Goal: Find specific page/section: Find specific page/section

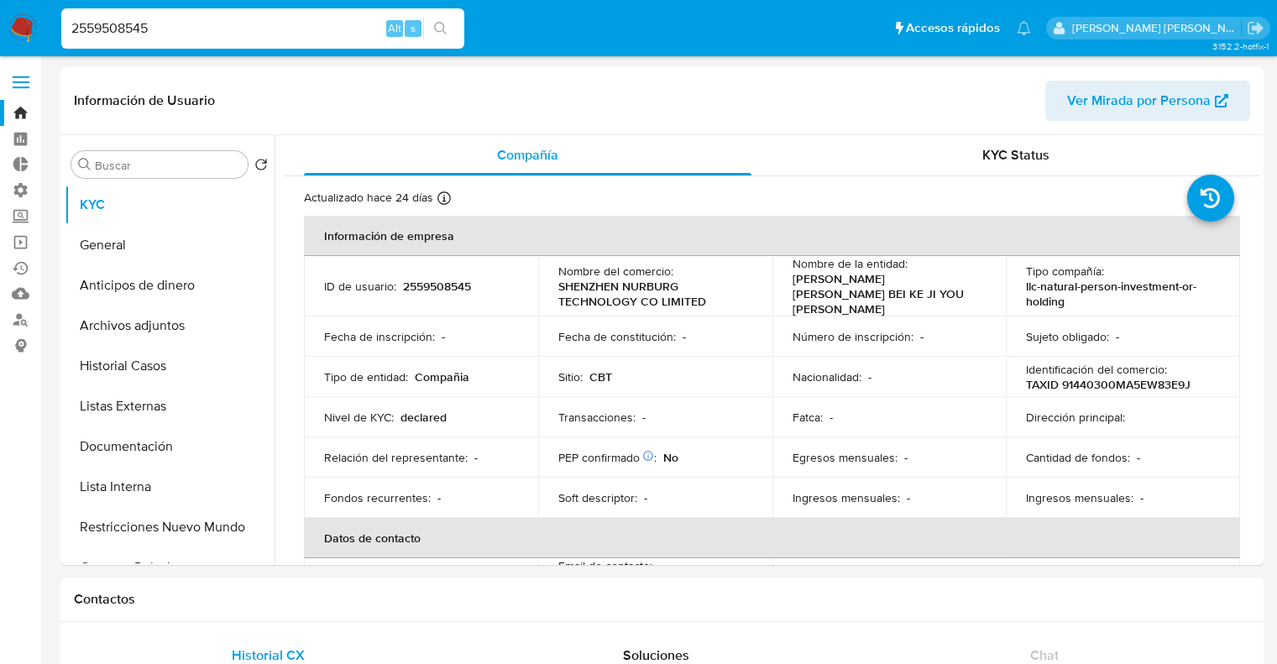
select select "10"
click at [360, 25] on input "2559508545" at bounding box center [262, 29] width 403 height 22
click at [305, 26] on input "2559508545" at bounding box center [262, 29] width 403 height 22
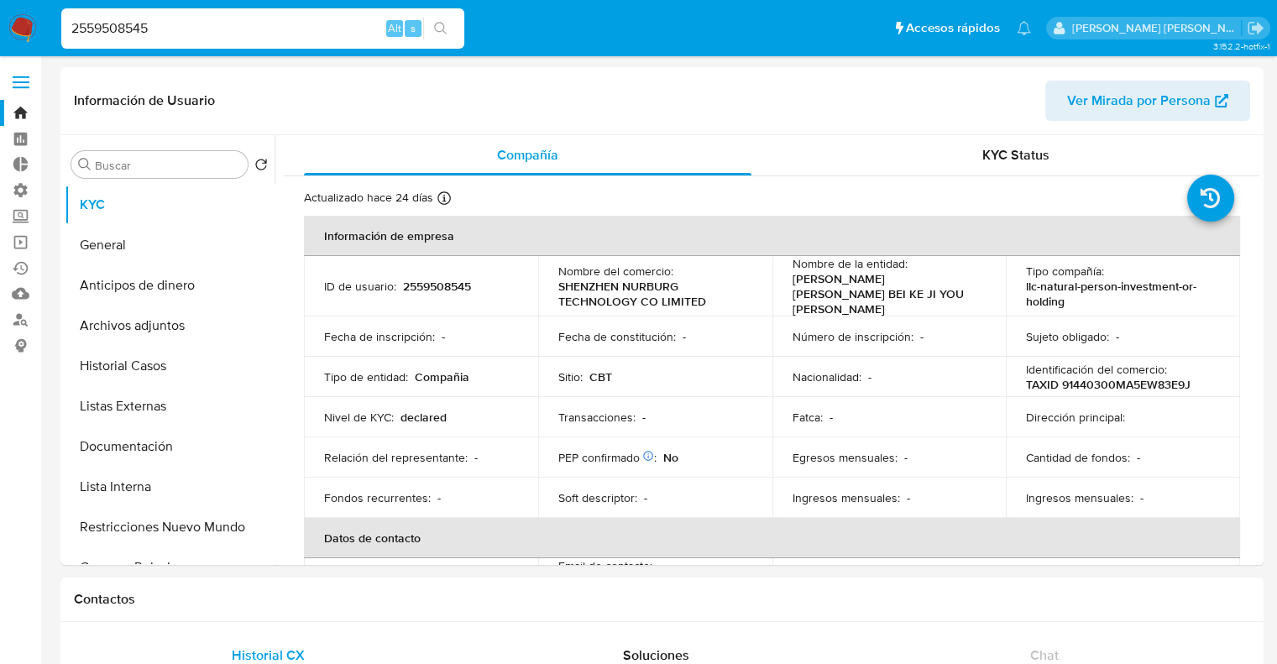
click at [305, 26] on input "2559508545" at bounding box center [262, 29] width 403 height 22
paste input "2548252214"
click at [198, 27] on input "2548252214" at bounding box center [262, 29] width 403 height 22
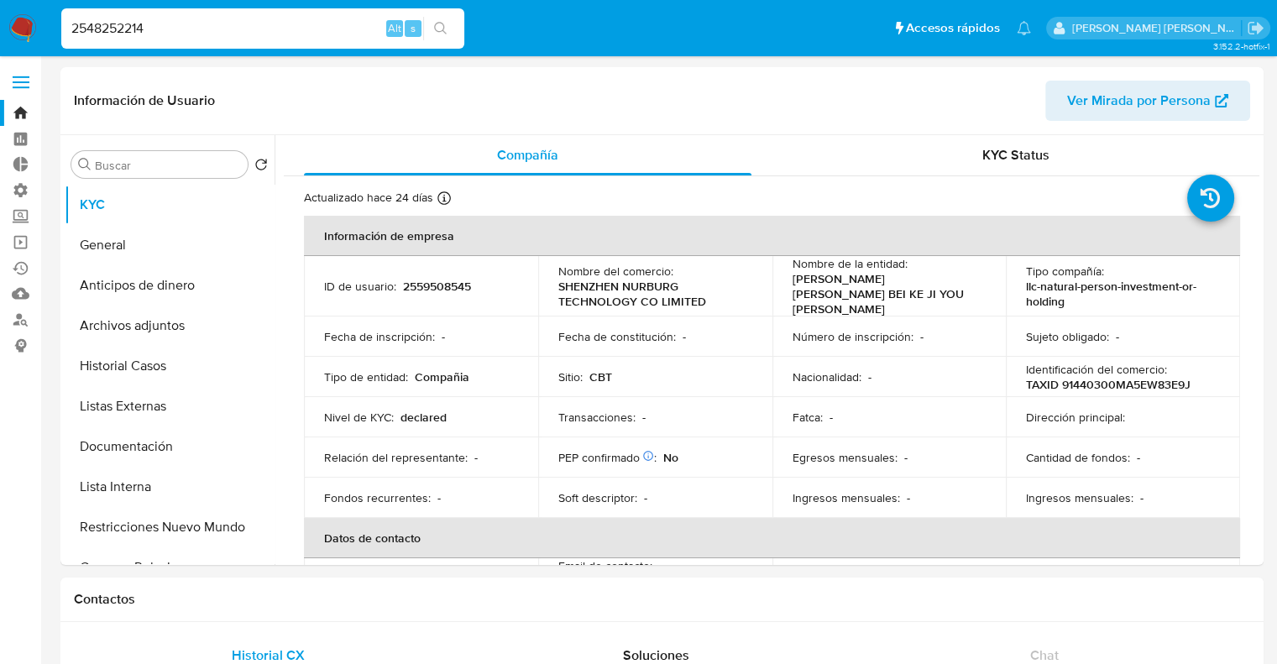
paste input "28342741"
click at [327, 30] on input "2528342741" at bounding box center [262, 29] width 403 height 22
paste input "2622037030"
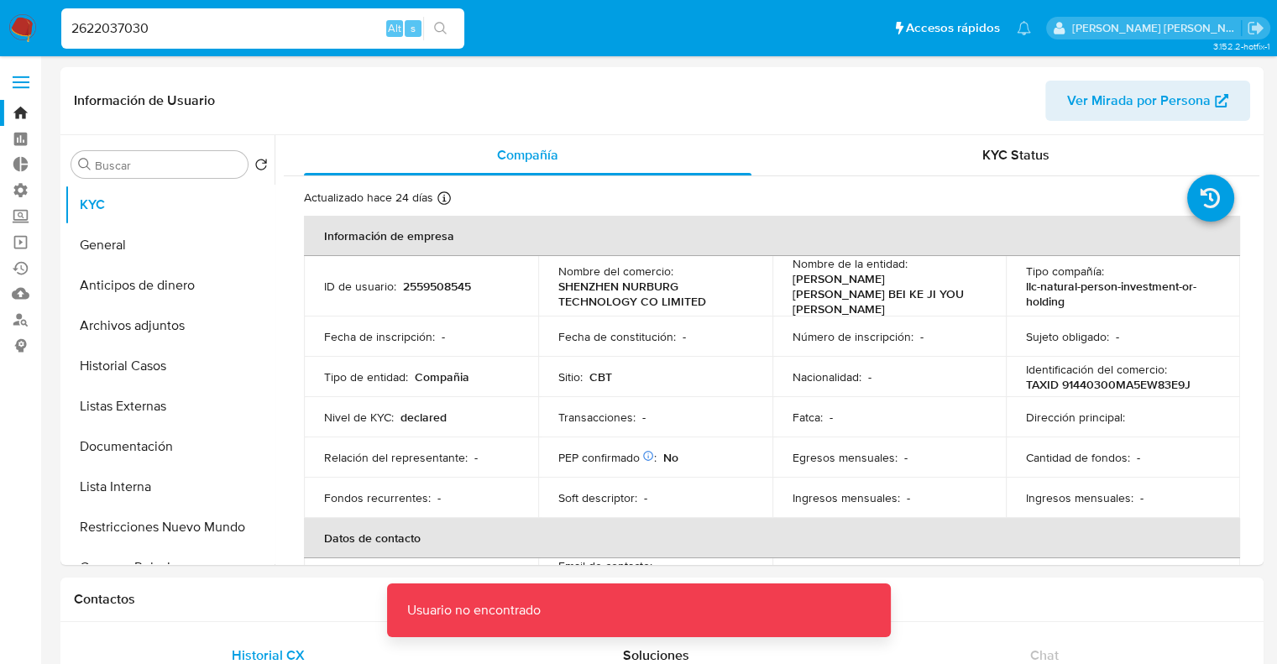
click at [80, 28] on input "2622037030" at bounding box center [262, 29] width 403 height 22
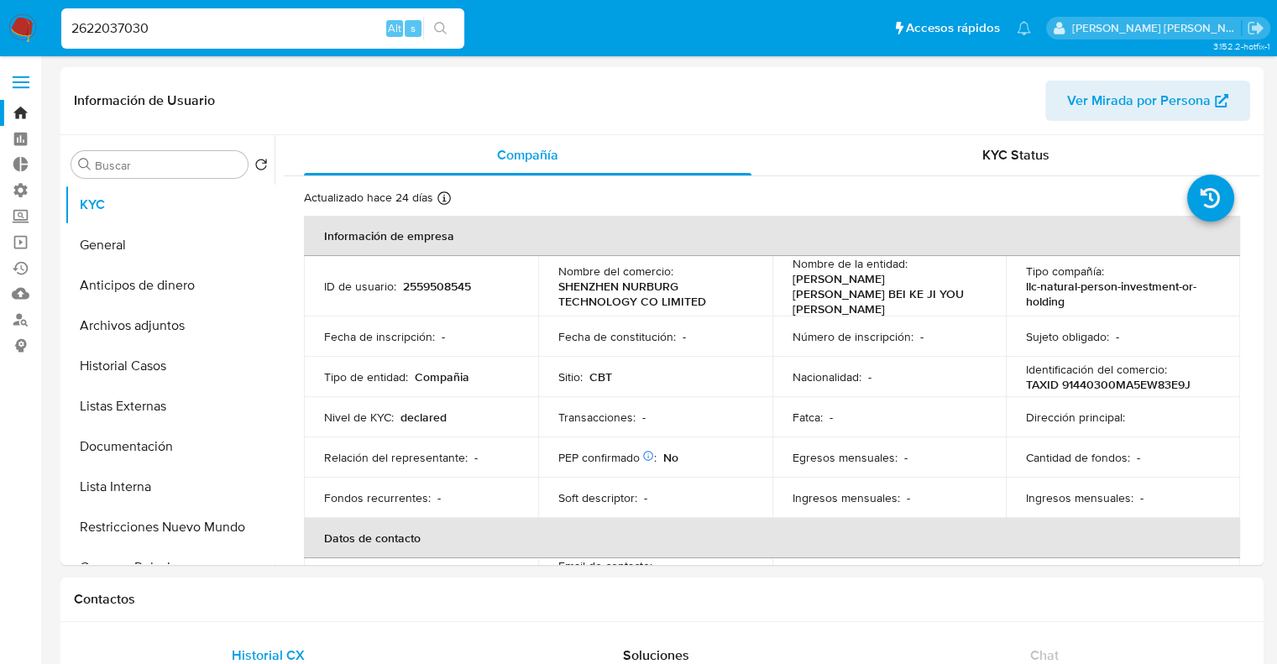
type input "2622037030"
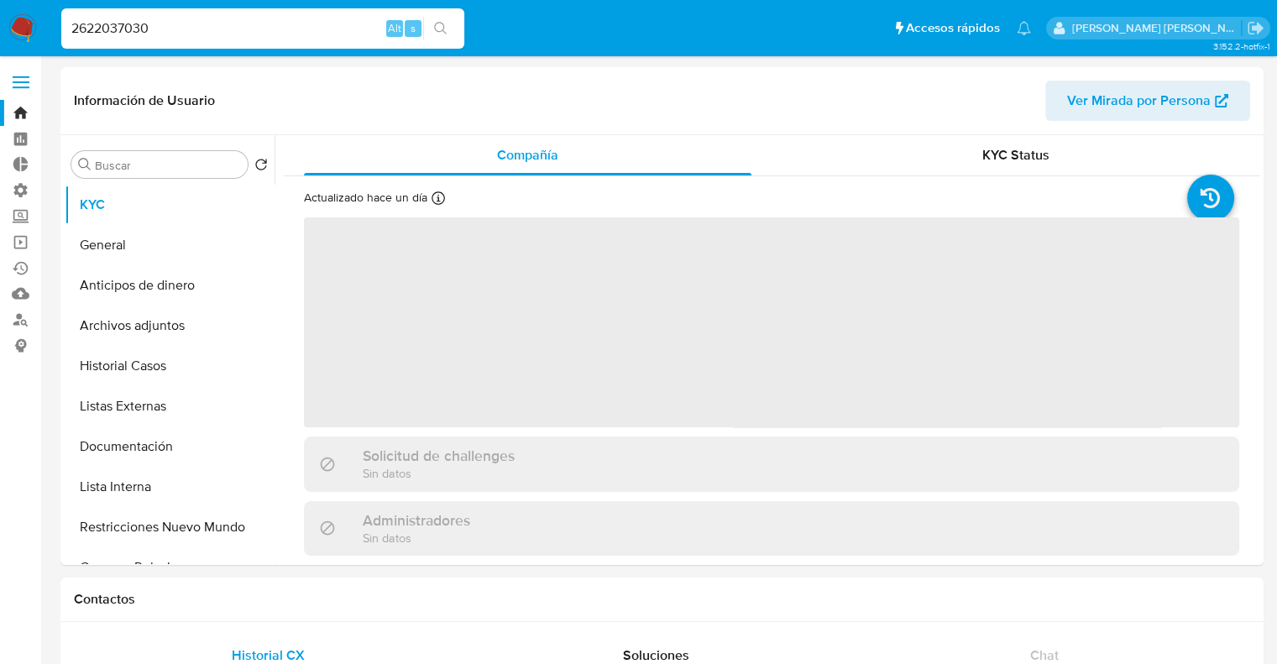
select select "10"
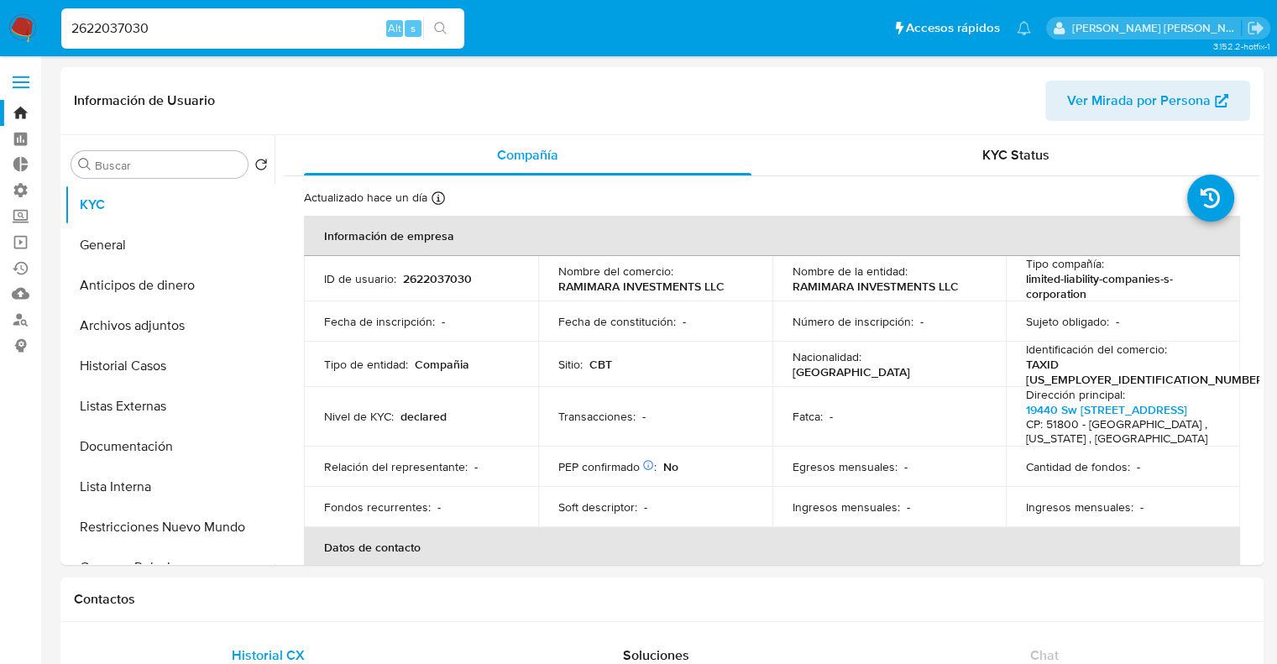
click at [273, 32] on input "2622037030" at bounding box center [262, 29] width 403 height 22
paste input "16466365"
type input "2616466365"
select select "10"
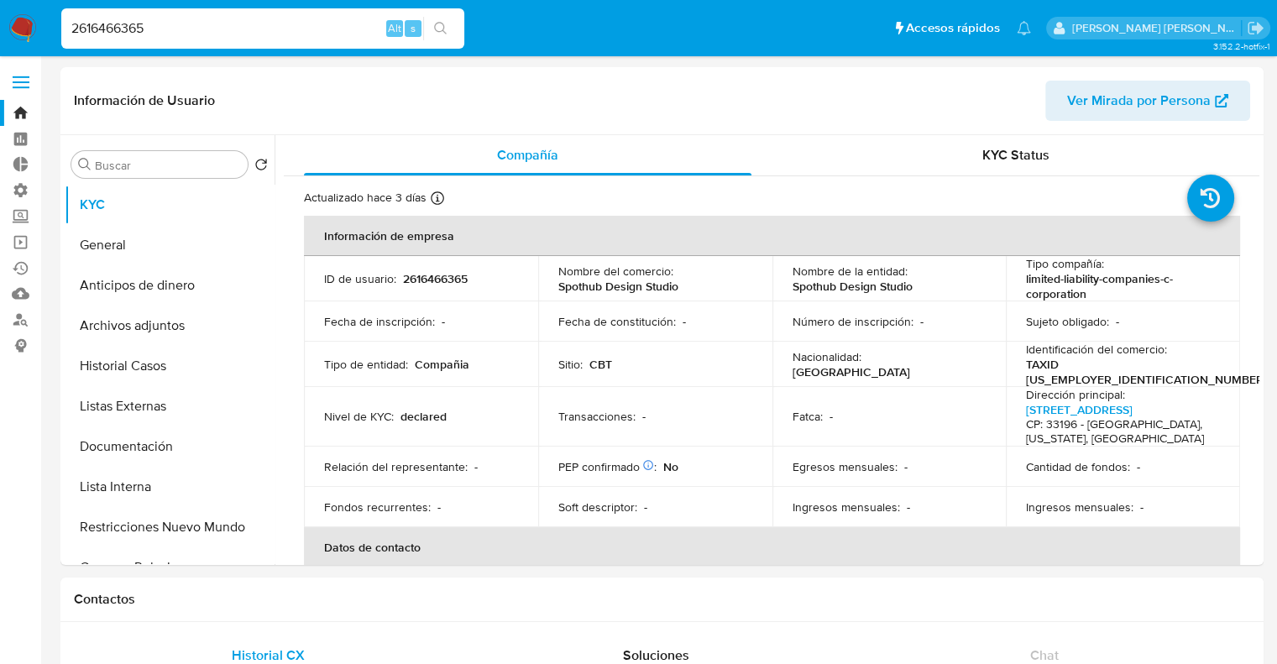
click at [260, 29] on input "2616466365" at bounding box center [262, 29] width 403 height 22
paste input "1803556297"
type input "1803556297"
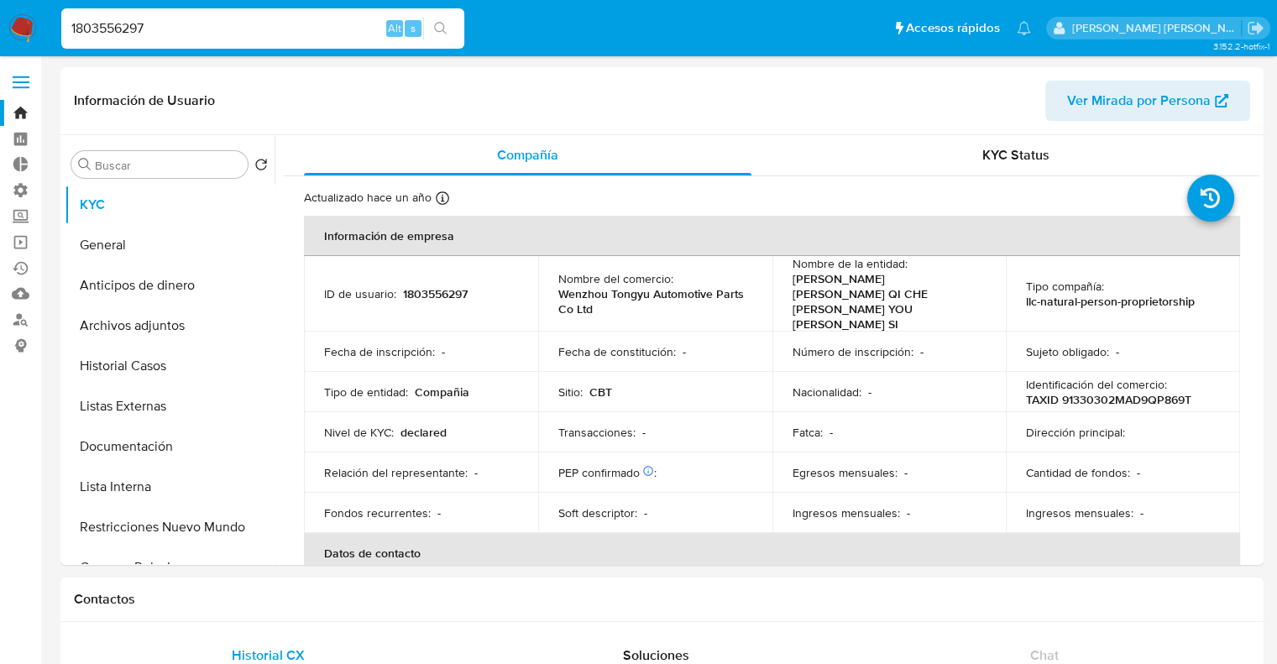
select select "10"
click at [369, 29] on input "1803556297" at bounding box center [262, 29] width 403 height 22
paste input "2614154894"
type input "2614154894"
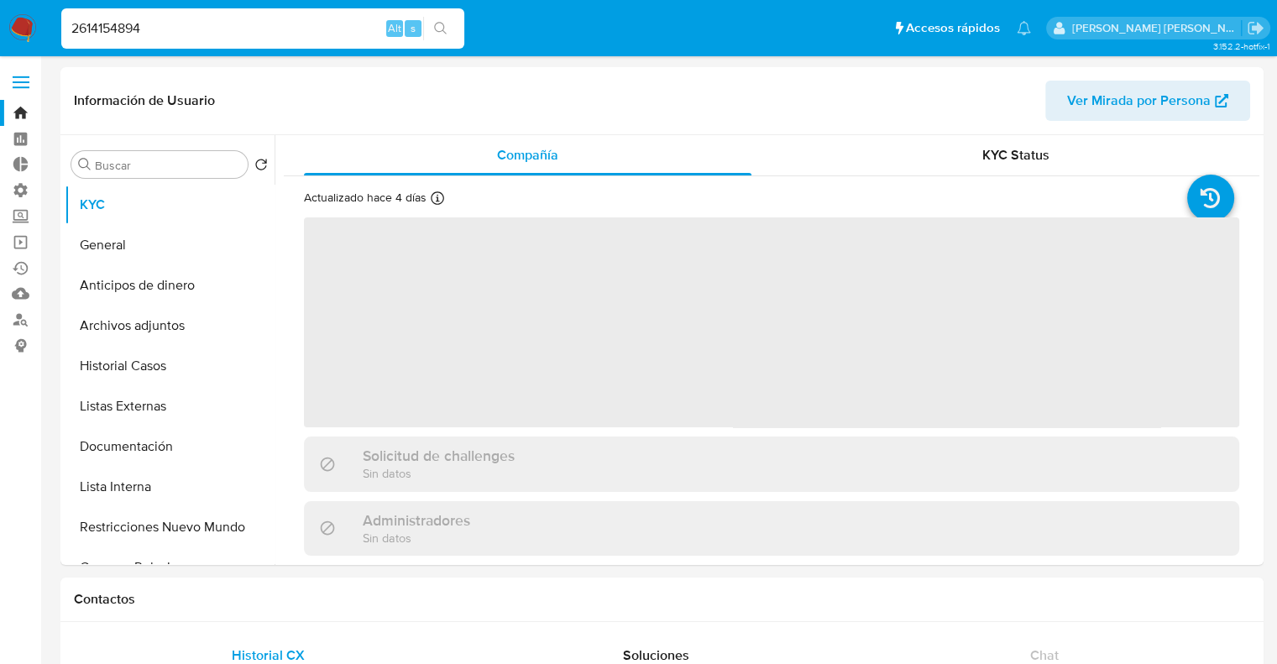
select select "10"
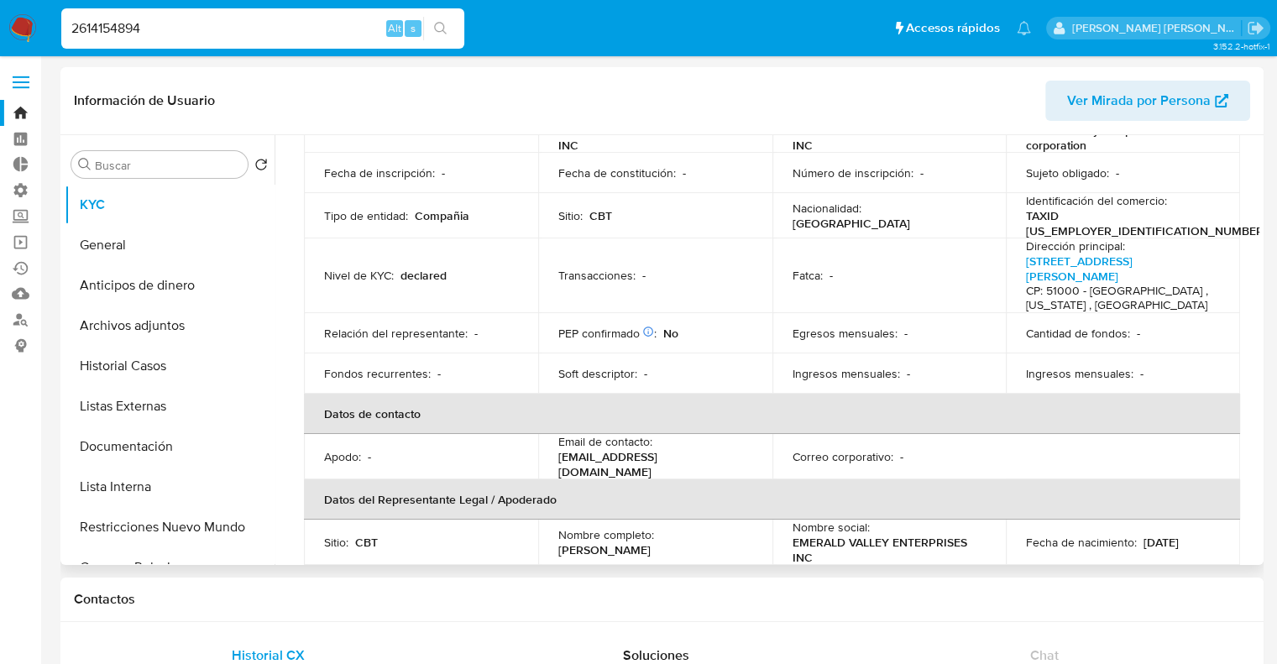
scroll to position [115, 0]
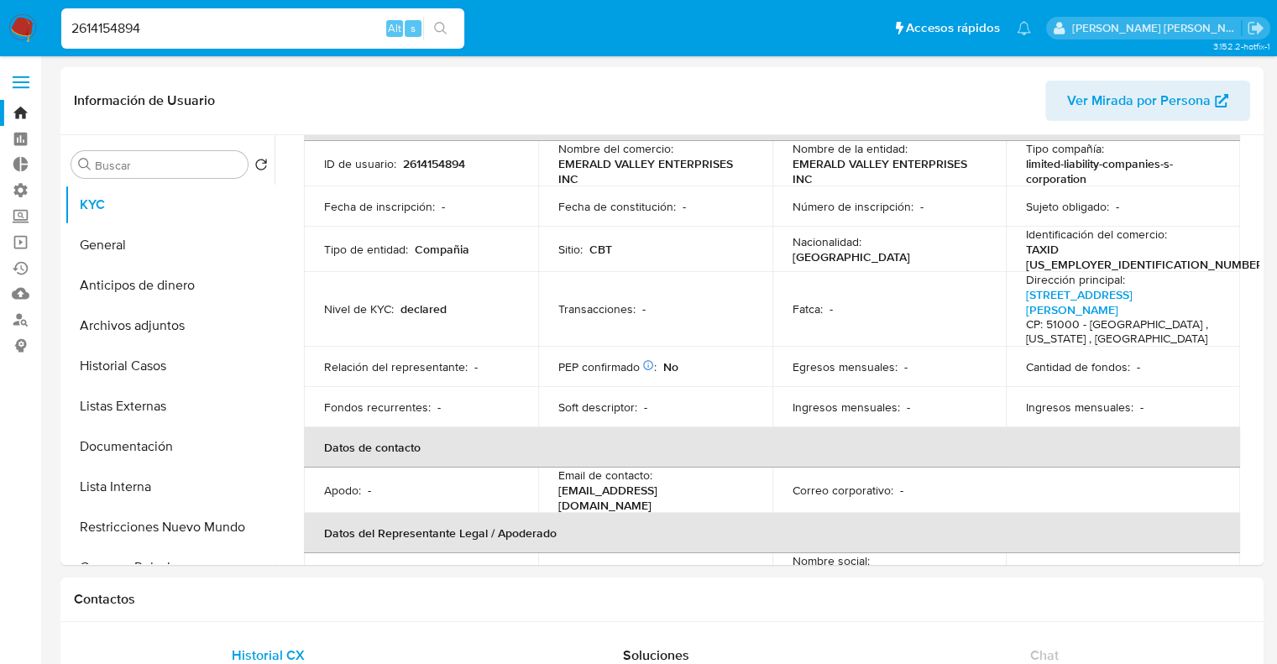
click at [328, 33] on input "2614154894" at bounding box center [262, 29] width 403 height 22
paste input "22037030"
type input "2622037030"
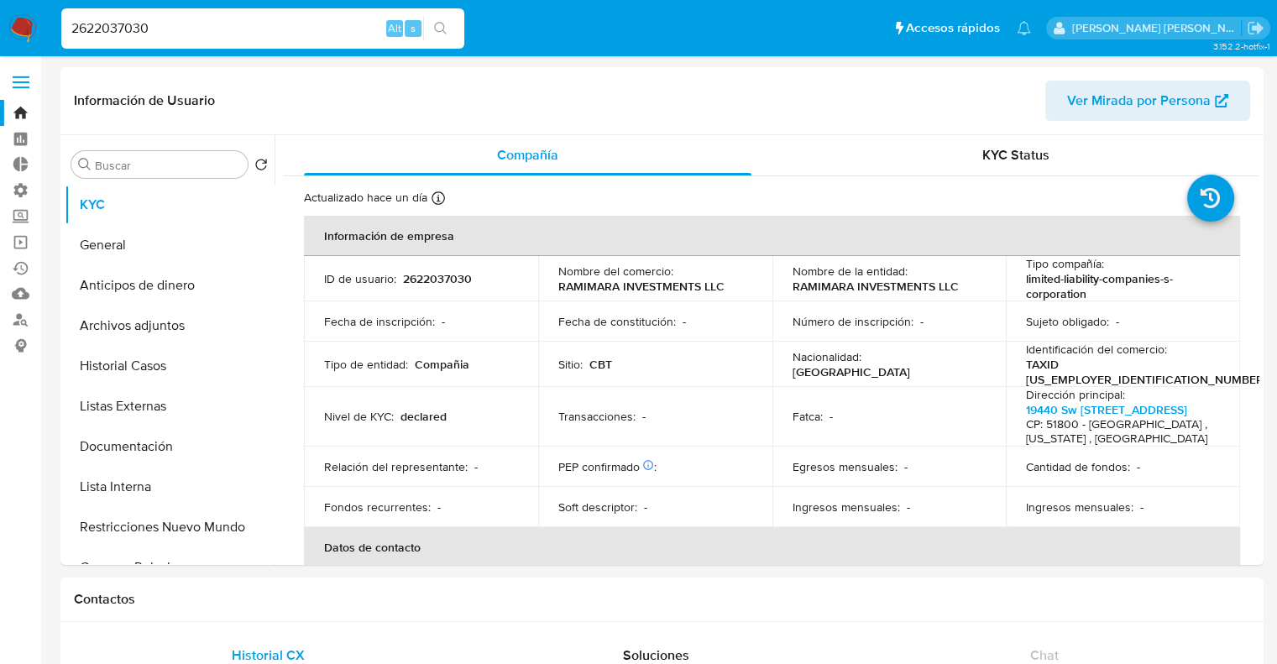
select select "10"
click at [346, 26] on input "2622037030" at bounding box center [262, 29] width 403 height 22
paste input "16466365"
type input "2616466365"
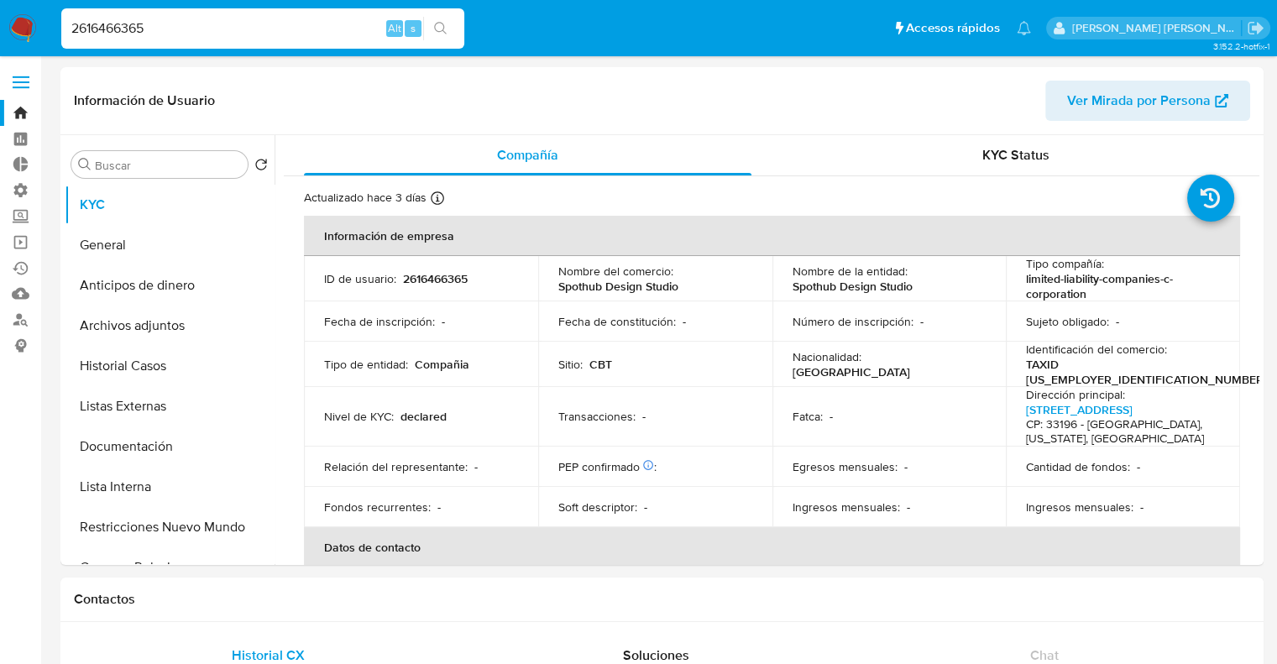
select select "10"
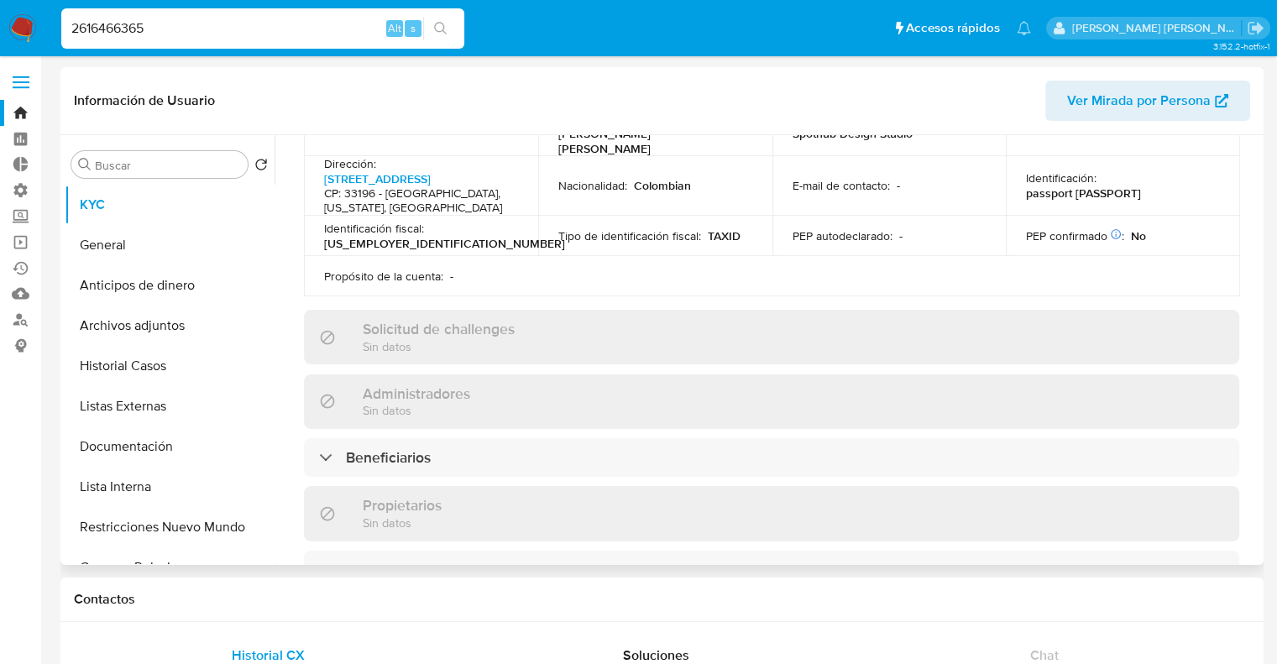
scroll to position [568, 0]
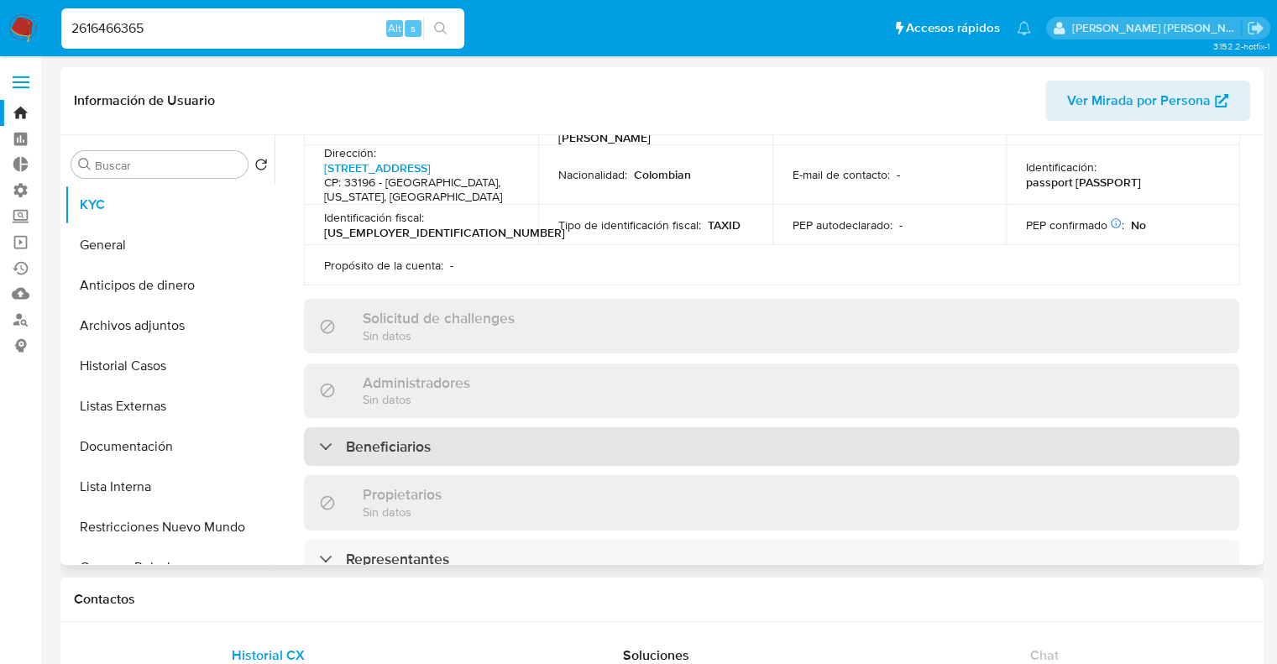
click at [1173, 427] on div "Beneficiarios" at bounding box center [771, 446] width 935 height 39
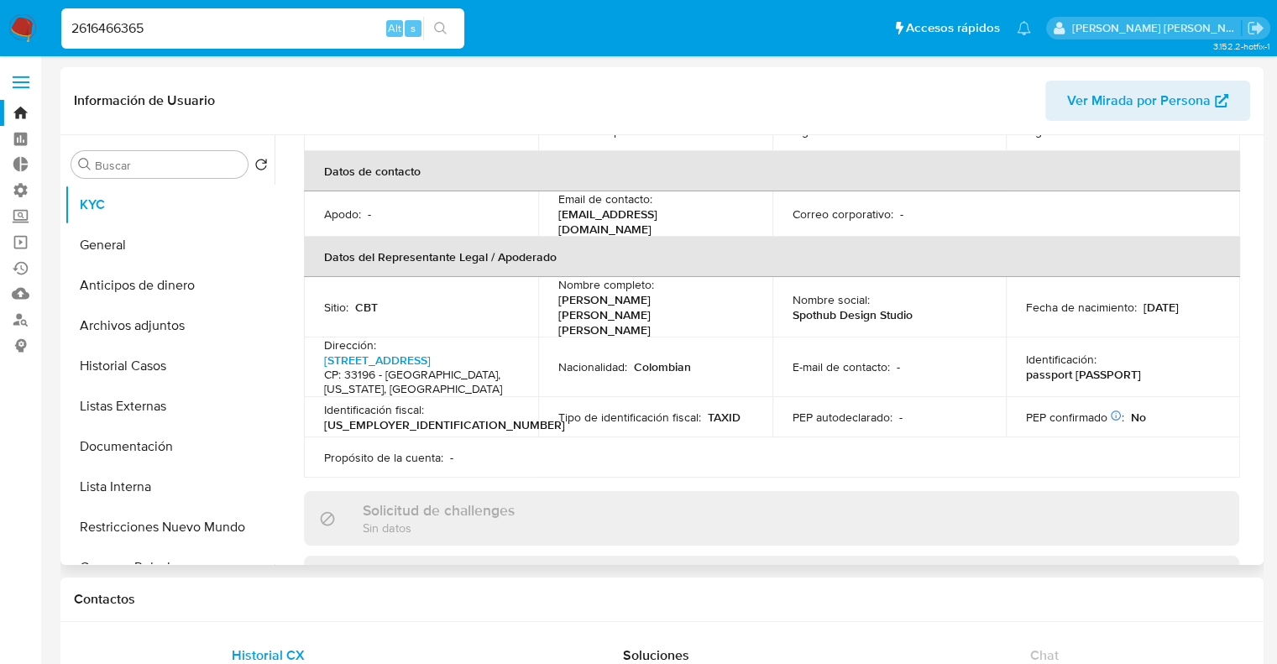
scroll to position [0, 0]
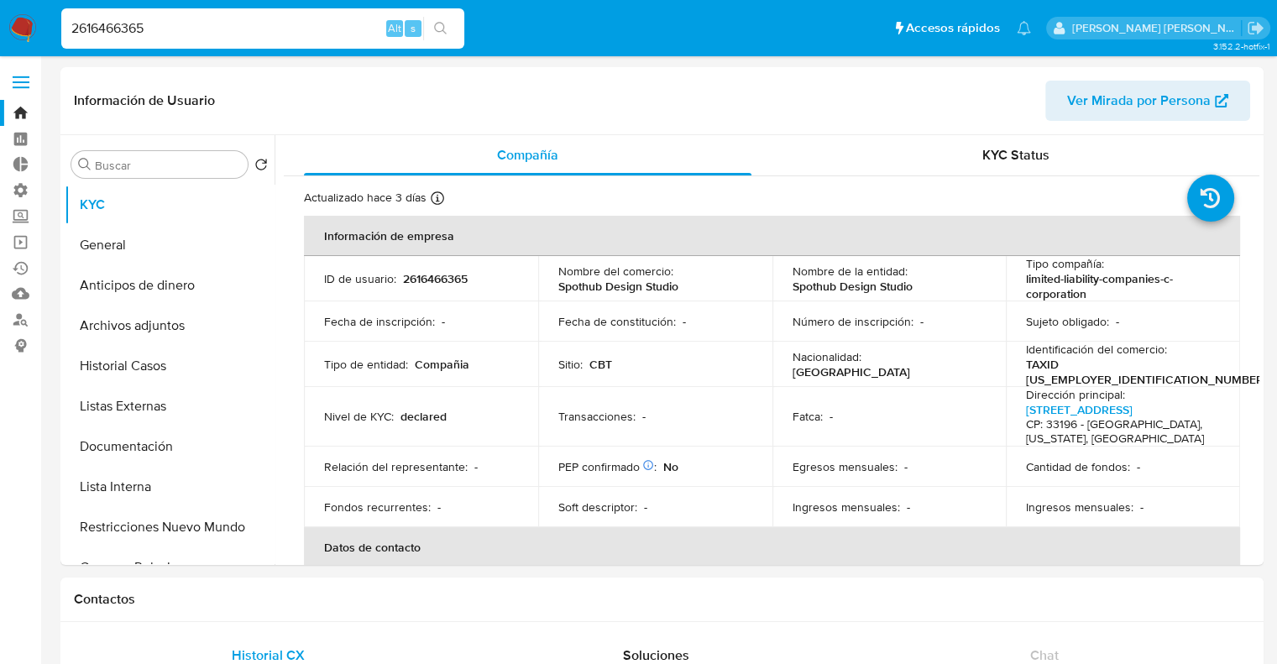
click at [80, 24] on input "2616466365" at bounding box center [262, 29] width 403 height 22
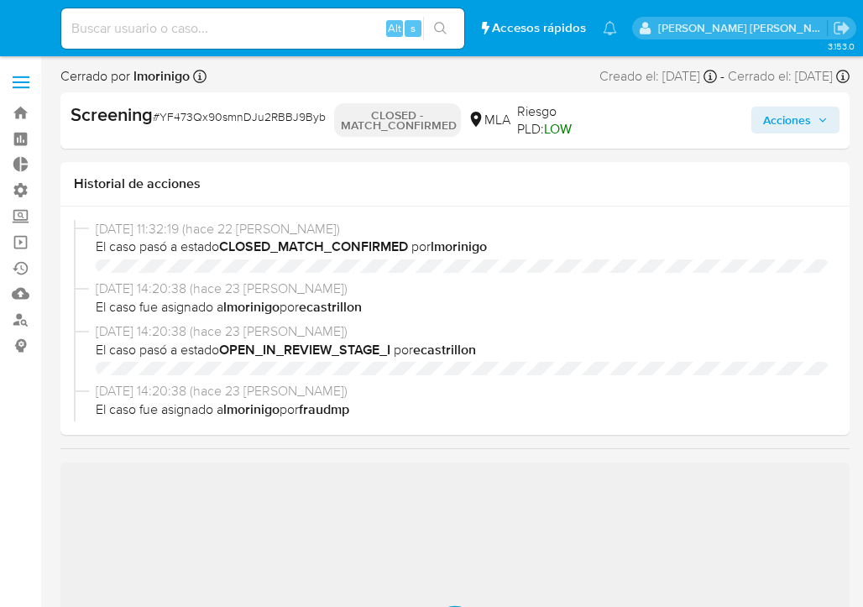
select select "10"
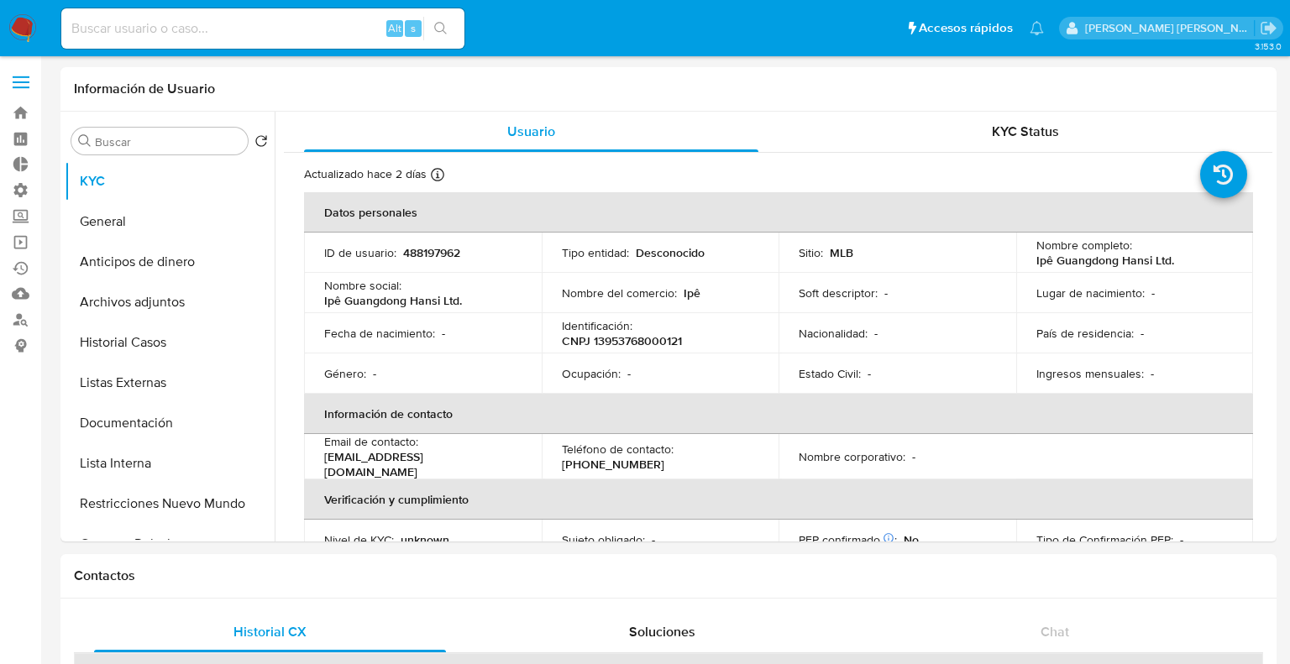
select select "10"
